Goal: Information Seeking & Learning: Check status

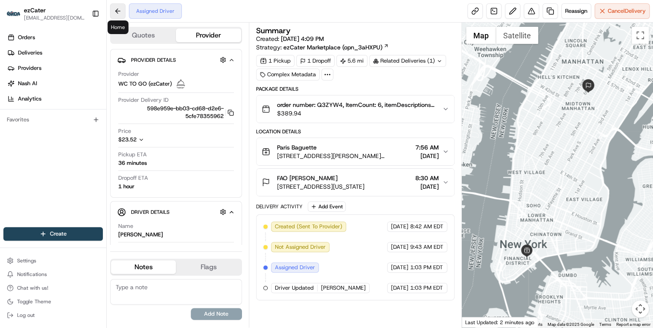
click at [119, 12] on button at bounding box center [117, 10] width 15 height 15
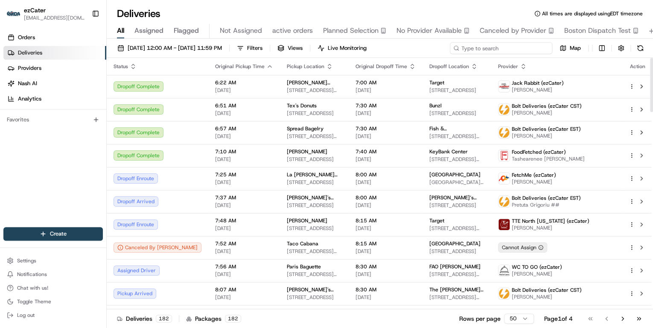
click at [493, 48] on input at bounding box center [501, 48] width 102 height 12
paste input "Q3ZYW4"
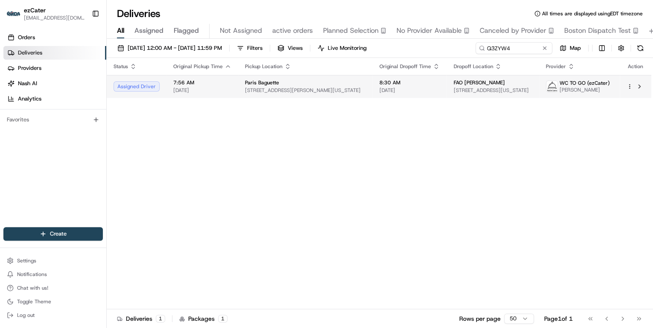
click at [276, 90] on span "[STREET_ADDRESS][PERSON_NAME][US_STATE]" at bounding box center [305, 90] width 121 height 7
click at [307, 91] on span "[STREET_ADDRESS][PERSON_NAME][US_STATE]" at bounding box center [305, 90] width 121 height 7
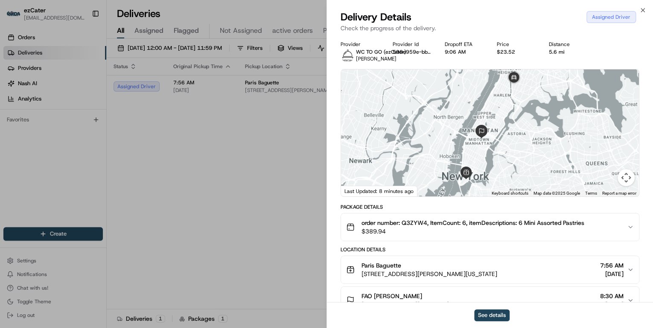
scroll to position [120, 0]
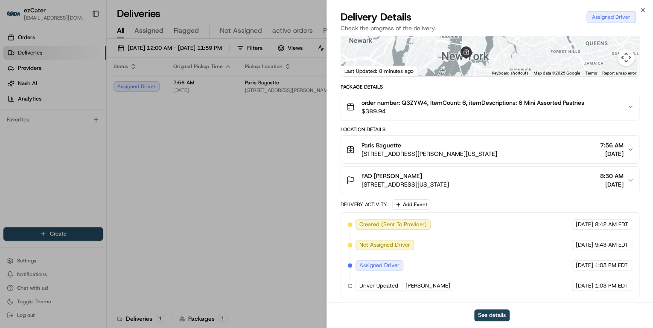
click at [450, 110] on span "$389.94" at bounding box center [472, 111] width 223 height 9
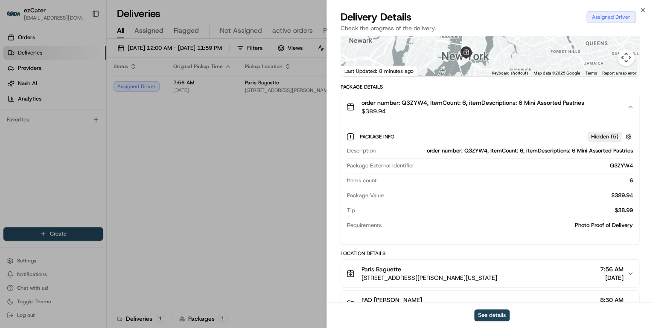
click at [475, 150] on div "order number: Q3ZYW4, ItemCount: 6, itemDescriptions: 6 Mini Assorted Pastries" at bounding box center [506, 151] width 254 height 8
copy div "Q3ZYW4"
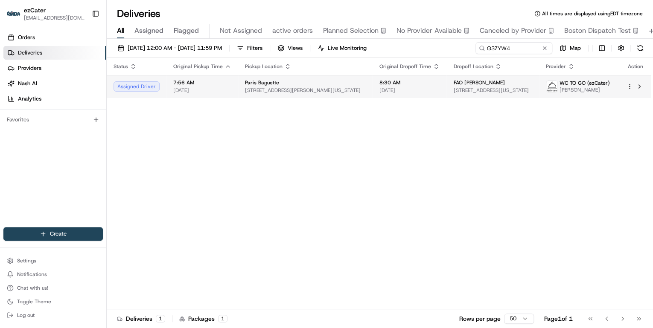
click at [245, 85] on span "Paris Baguette" at bounding box center [262, 82] width 34 height 7
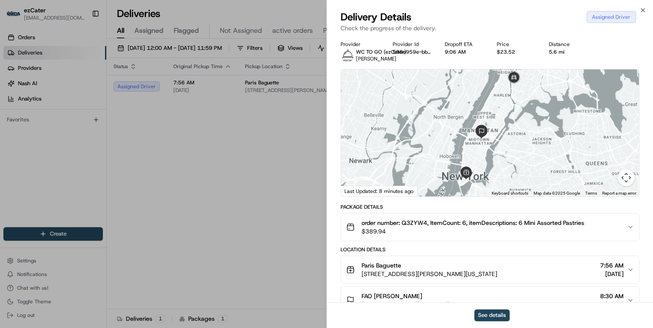
scroll to position [68, 0]
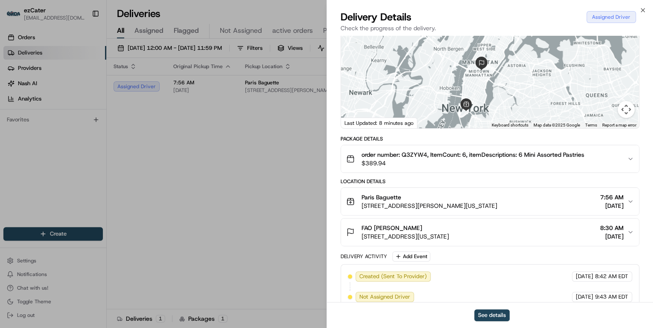
click at [415, 193] on div "Paris Baguette" at bounding box center [429, 197] width 136 height 9
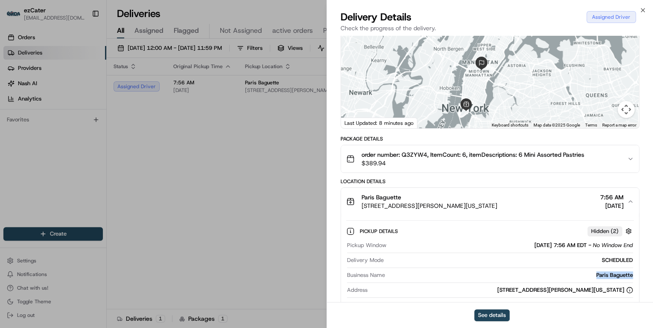
drag, startPoint x: 633, startPoint y: 275, endPoint x: 588, endPoint y: 276, distance: 45.3
click at [588, 276] on div "Pickup Details Hidden ( 2 ) Pickup Window [DATE] 7:56 AM EDT - No Window End De…" at bounding box center [490, 282] width 298 height 134
copy div "Paris Baguette"
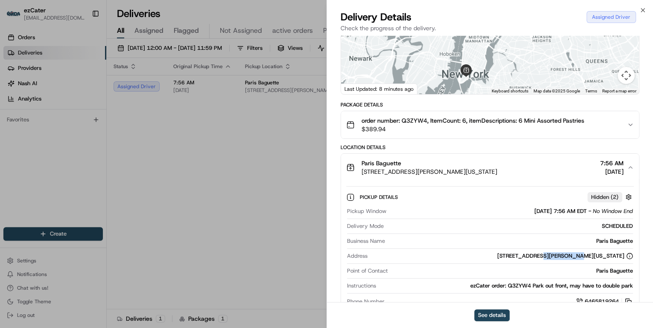
drag, startPoint x: 590, startPoint y: 257, endPoint x: 558, endPoint y: 258, distance: 32.4
click at [558, 258] on div "[STREET_ADDRESS][PERSON_NAME][US_STATE]" at bounding box center [565, 257] width 136 height 8
copy div "[US_STATE], [GEOGRAPHIC_DATA]"
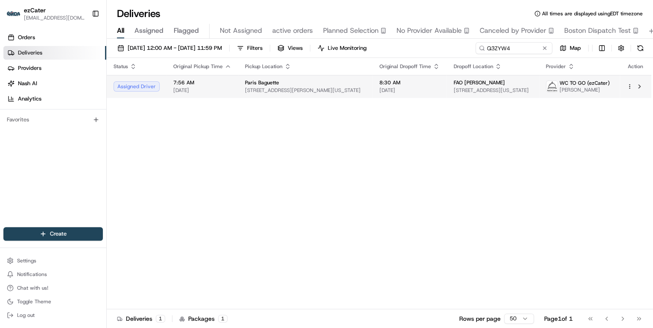
click at [286, 88] on span "[STREET_ADDRESS][PERSON_NAME][US_STATE]" at bounding box center [305, 90] width 121 height 7
click at [250, 84] on span "Paris Baguette" at bounding box center [262, 82] width 34 height 7
click at [267, 89] on span "[STREET_ADDRESS][PERSON_NAME][US_STATE]" at bounding box center [305, 90] width 121 height 7
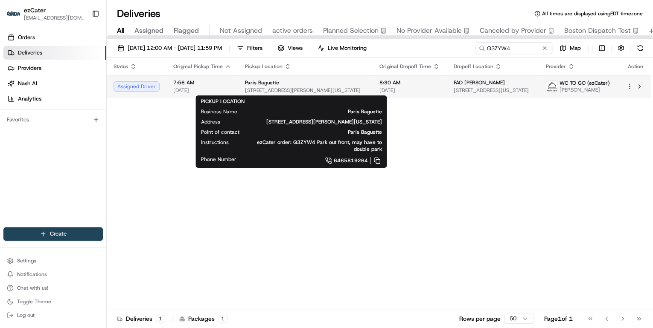
click at [299, 87] on span "[STREET_ADDRESS][PERSON_NAME][US_STATE]" at bounding box center [305, 90] width 121 height 7
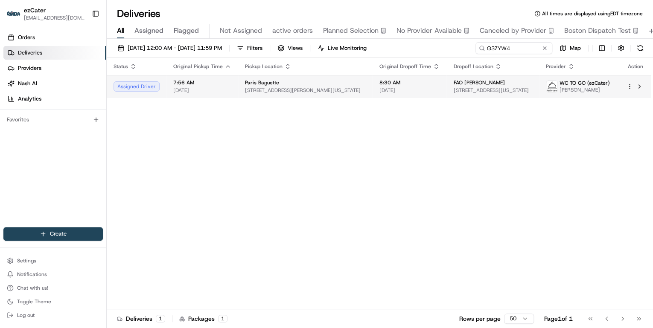
click at [310, 91] on span "[STREET_ADDRESS][PERSON_NAME][US_STATE]" at bounding box center [305, 90] width 121 height 7
click at [261, 90] on span "[STREET_ADDRESS][PERSON_NAME][US_STATE]" at bounding box center [305, 90] width 121 height 7
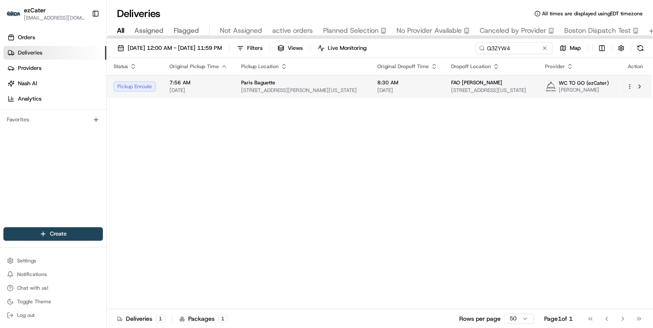
click at [245, 78] on td "Paris Baguette [STREET_ADDRESS][PERSON_NAME][US_STATE]" at bounding box center [302, 86] width 136 height 23
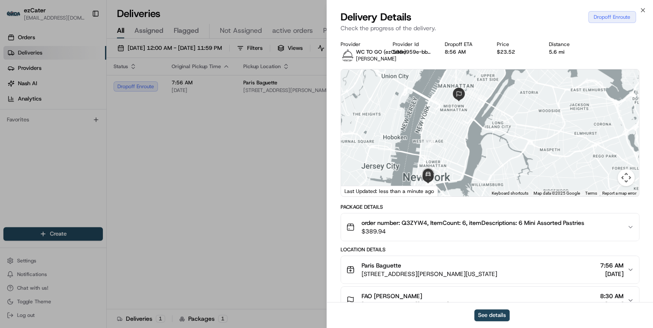
drag, startPoint x: 539, startPoint y: 114, endPoint x: 452, endPoint y: 167, distance: 101.6
click at [452, 167] on div at bounding box center [490, 133] width 298 height 127
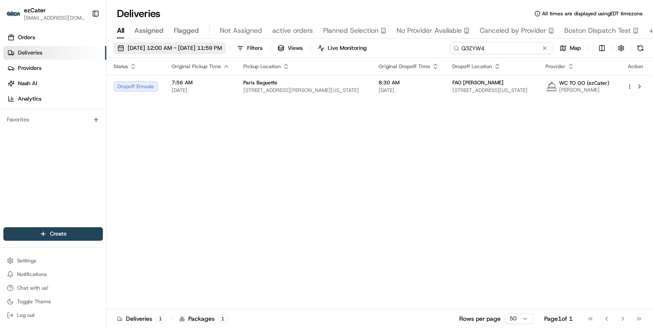
drag, startPoint x: 511, startPoint y: 48, endPoint x: 200, endPoint y: 49, distance: 311.4
click at [200, 49] on div "[DATE] 12:00 AM - [DATE] 11:59 PM Filters Views Live Monitoring Q3ZYW4 Map" at bounding box center [380, 50] width 546 height 16
paste input "0173KG"
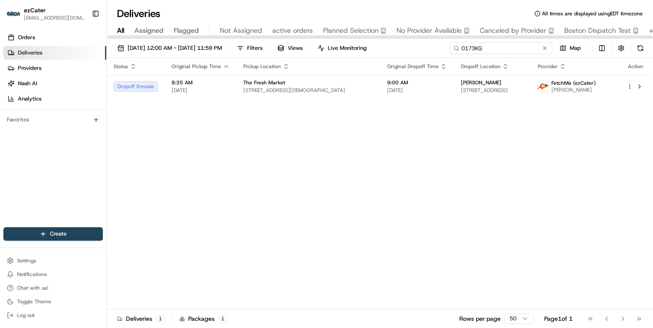
type input "0173KG"
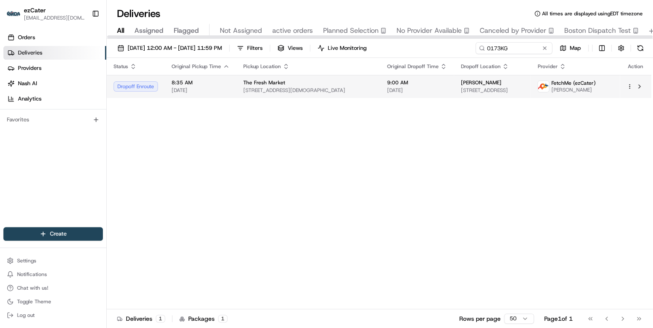
click at [282, 85] on span "The Fresh Market" at bounding box center [264, 82] width 42 height 7
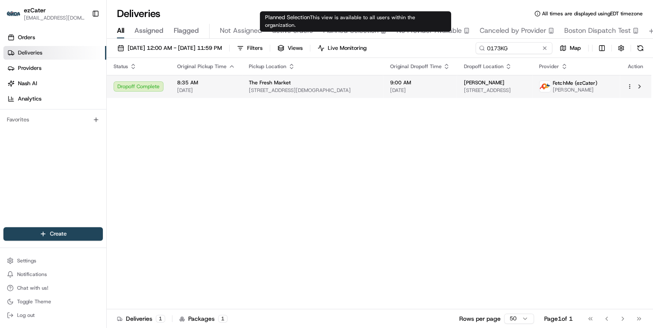
click at [285, 83] on span "The Fresh Market" at bounding box center [270, 82] width 42 height 7
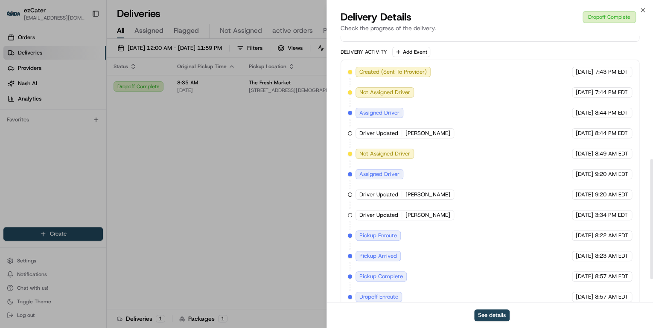
scroll to position [323, 0]
